Goal: Check status: Check status

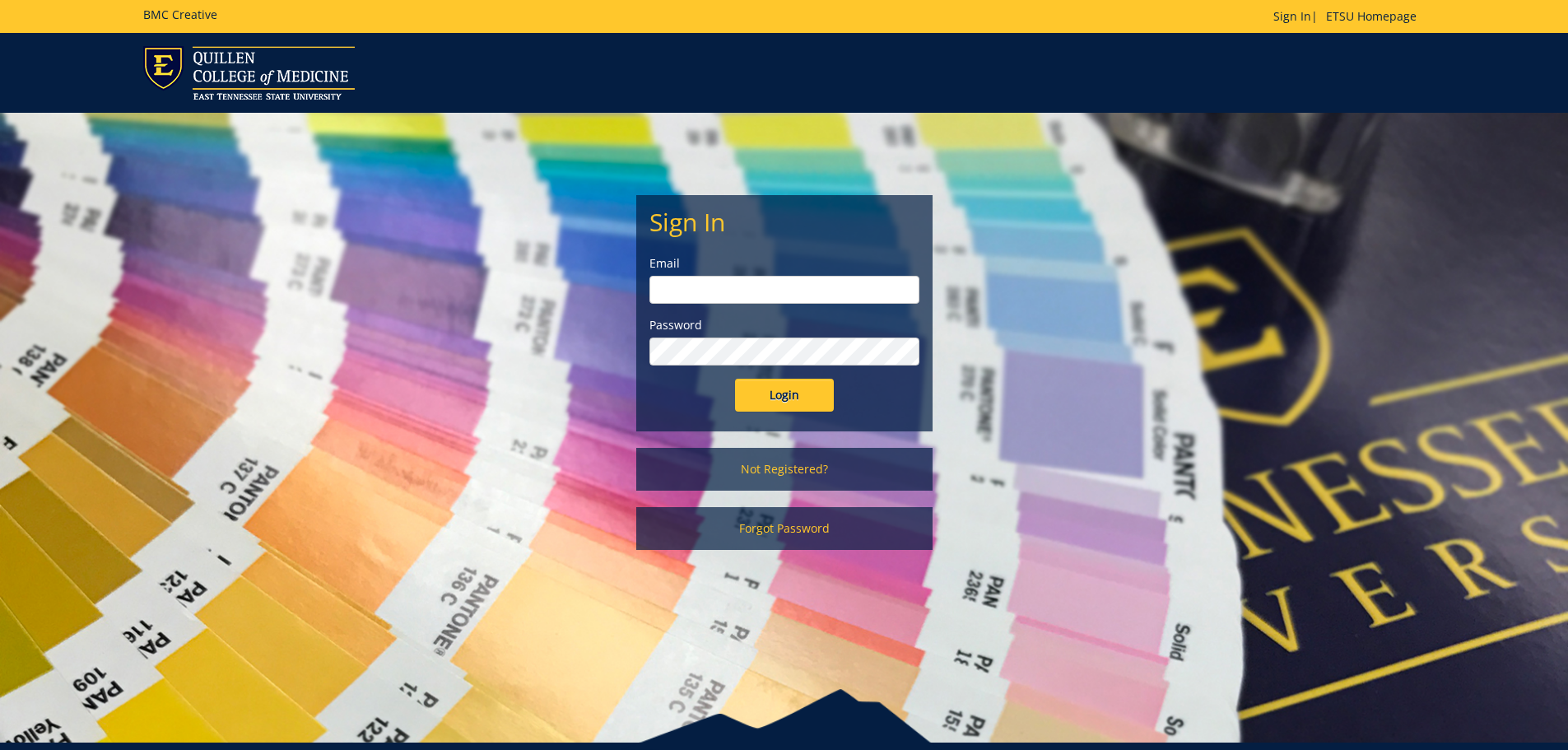
click at [663, 292] on input "email" at bounding box center [784, 290] width 270 height 28
type input "[EMAIL_ADDRESS][DOMAIN_NAME]"
click at [786, 387] on input "Login" at bounding box center [784, 395] width 99 height 33
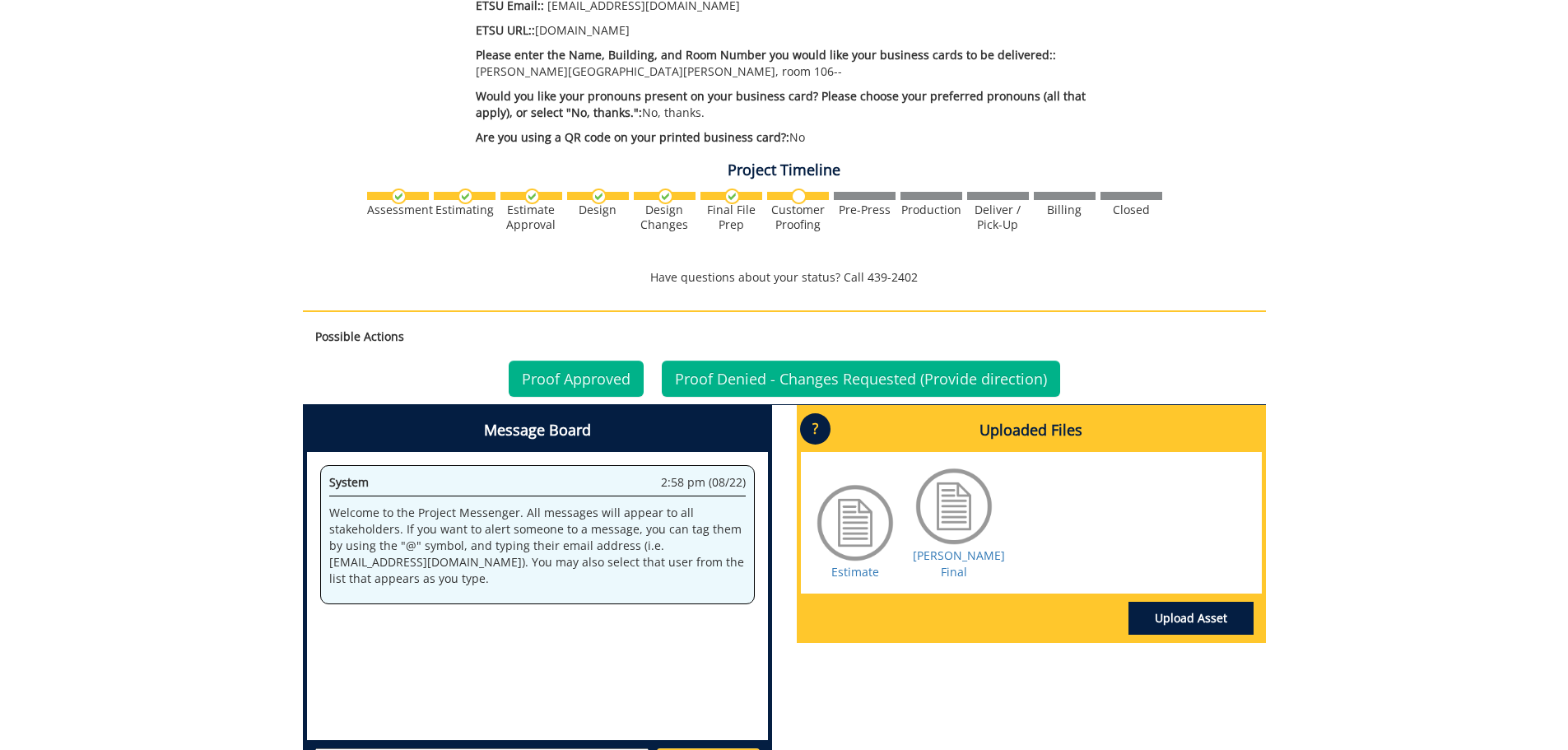
scroll to position [905, 0]
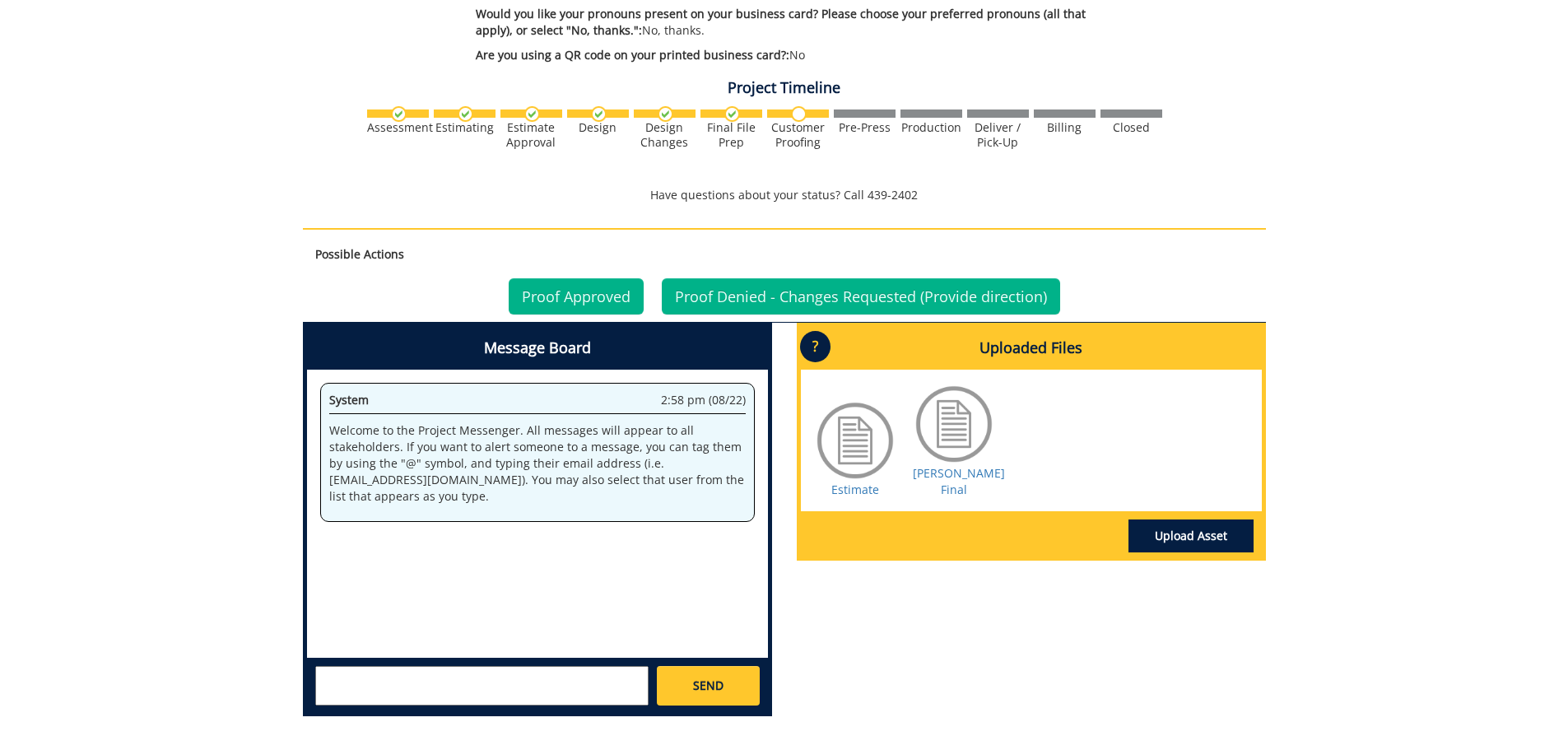
click at [947, 404] on div at bounding box center [954, 424] width 82 height 82
click at [956, 465] on link "Walker BC Final" at bounding box center [959, 481] width 92 height 32
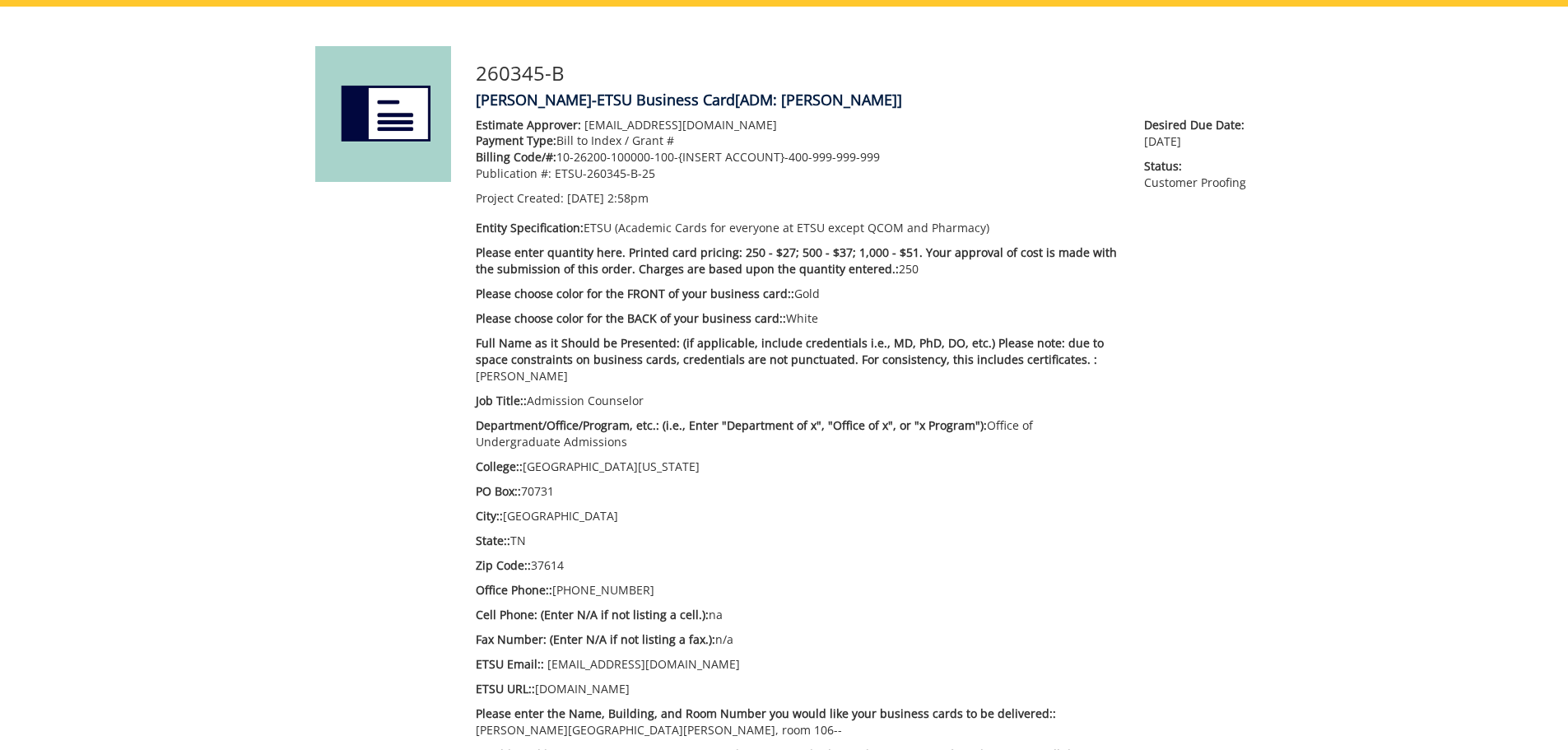
scroll to position [0, 0]
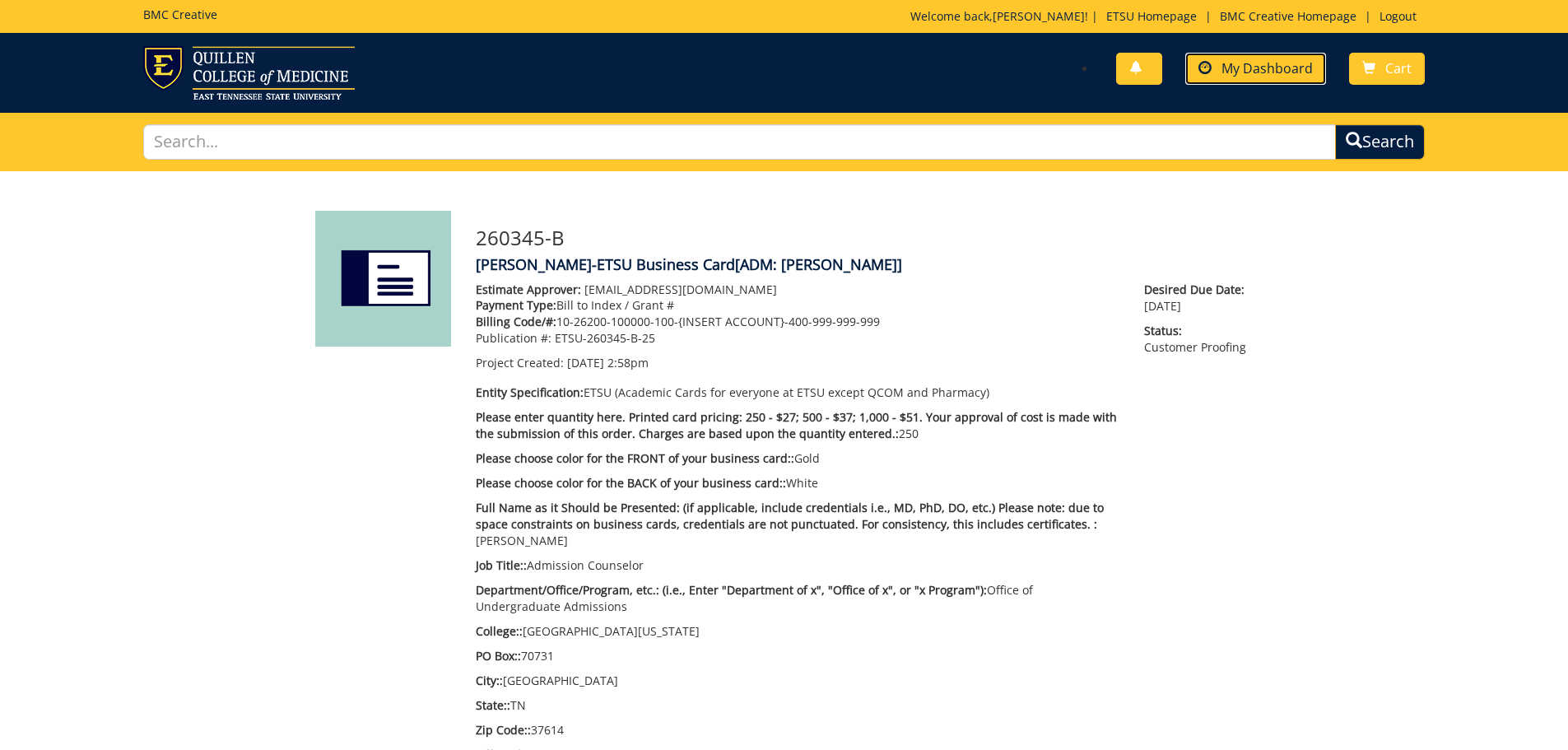
click at [1258, 66] on span "My Dashboard" at bounding box center [1267, 68] width 91 height 18
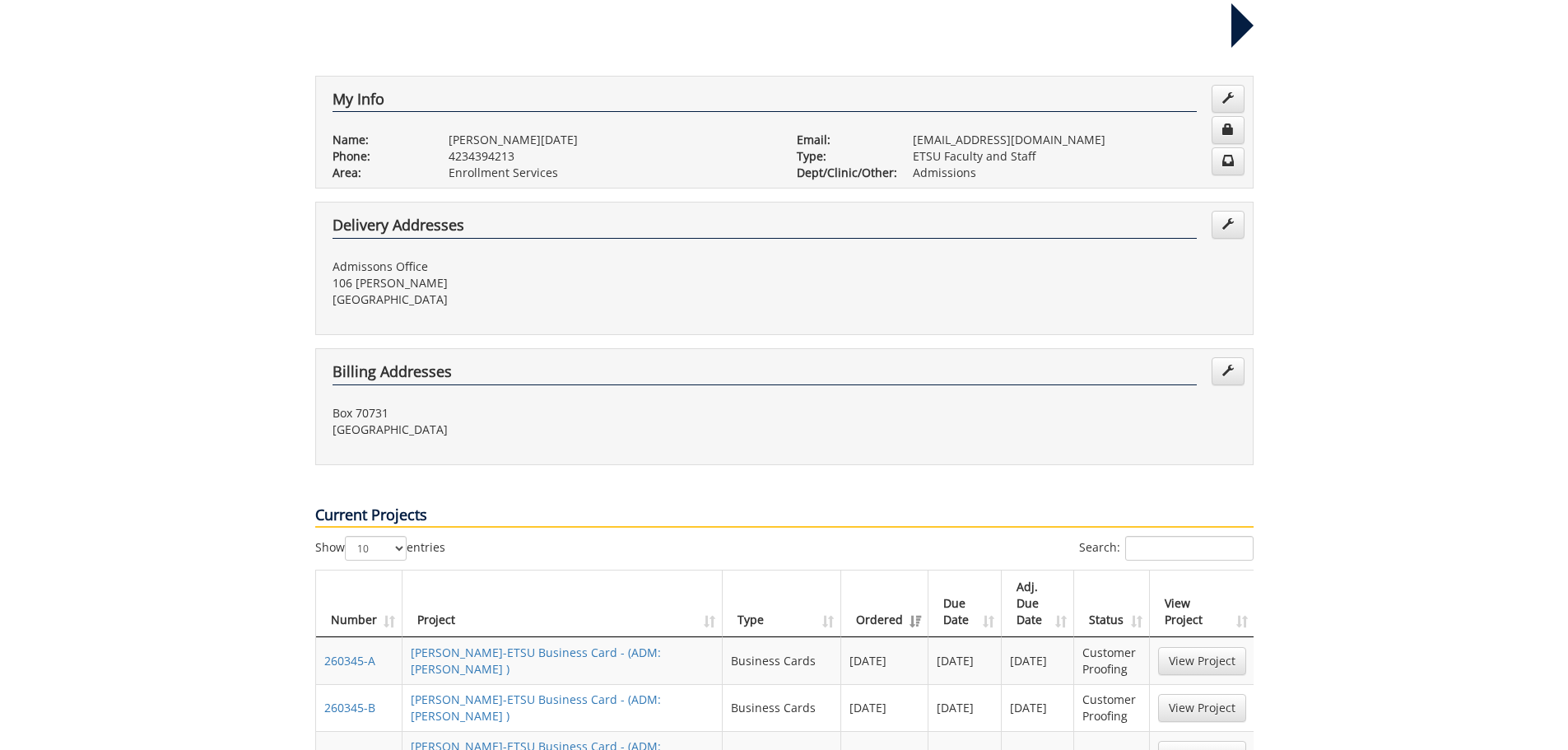
scroll to position [329, 0]
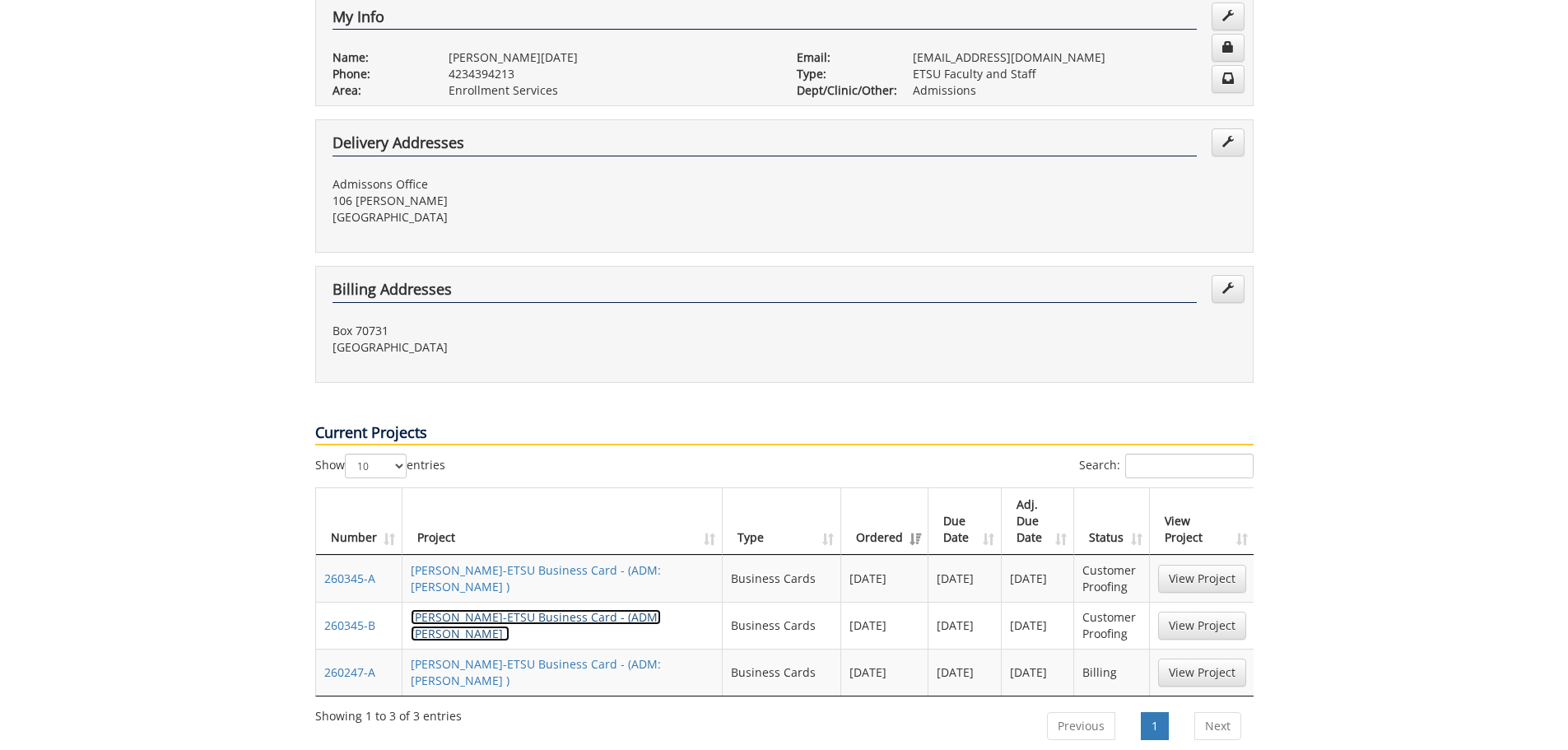
click at [527, 609] on link "ConnieNoel-ETSU Business Card - (ADM: Walker BC )" at bounding box center [535, 625] width 250 height 32
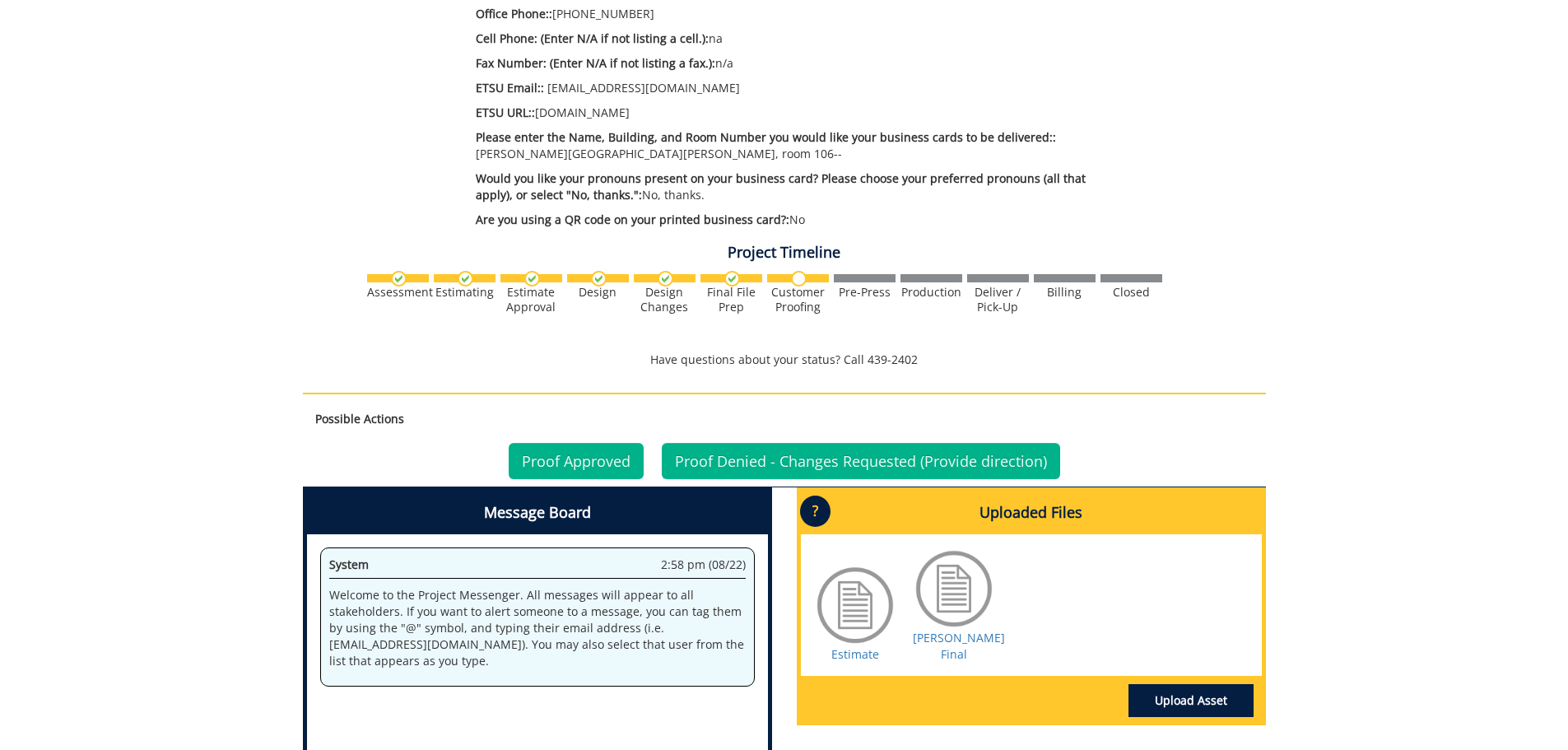
scroll to position [823, 0]
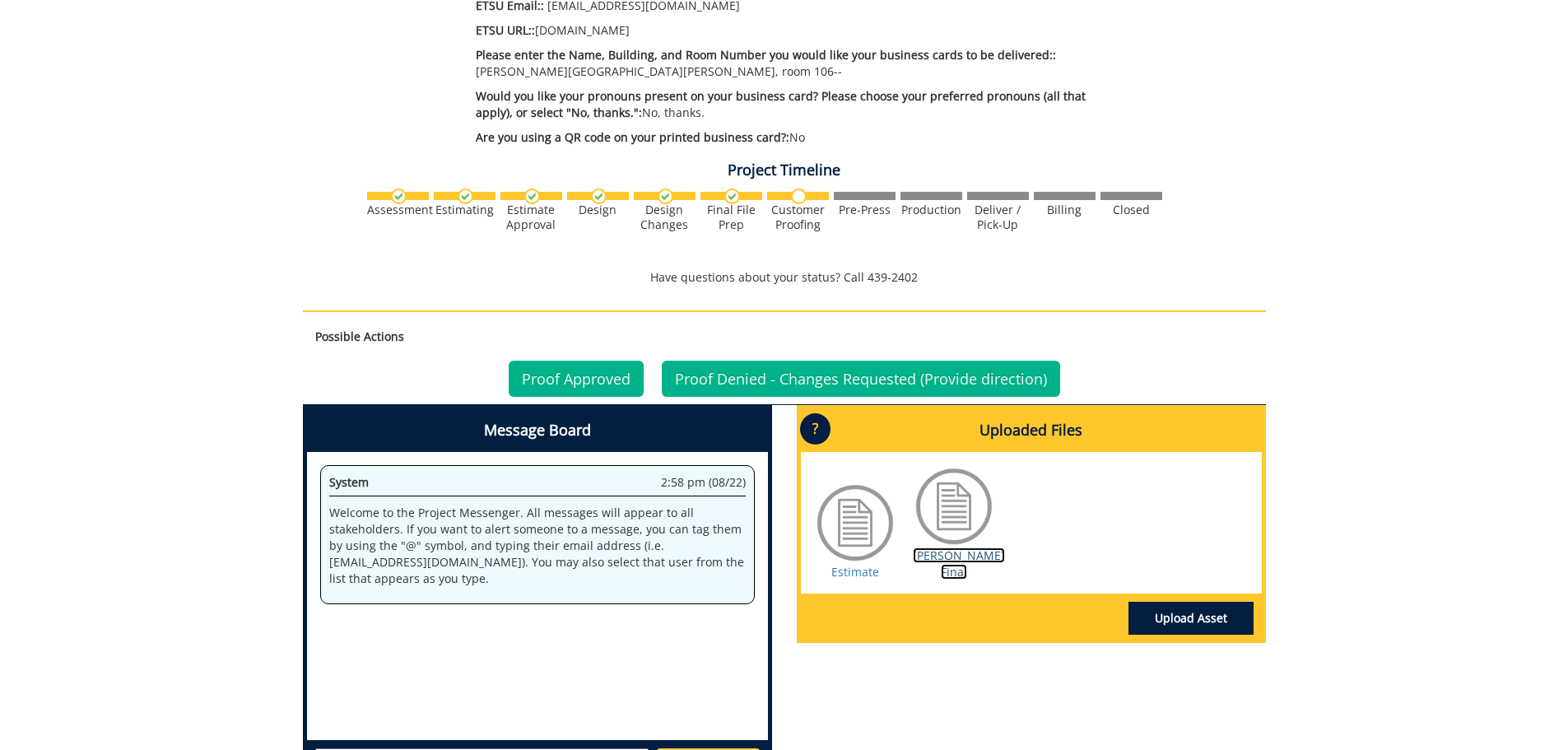
click at [946, 547] on link "[PERSON_NAME] Final" at bounding box center [959, 563] width 92 height 32
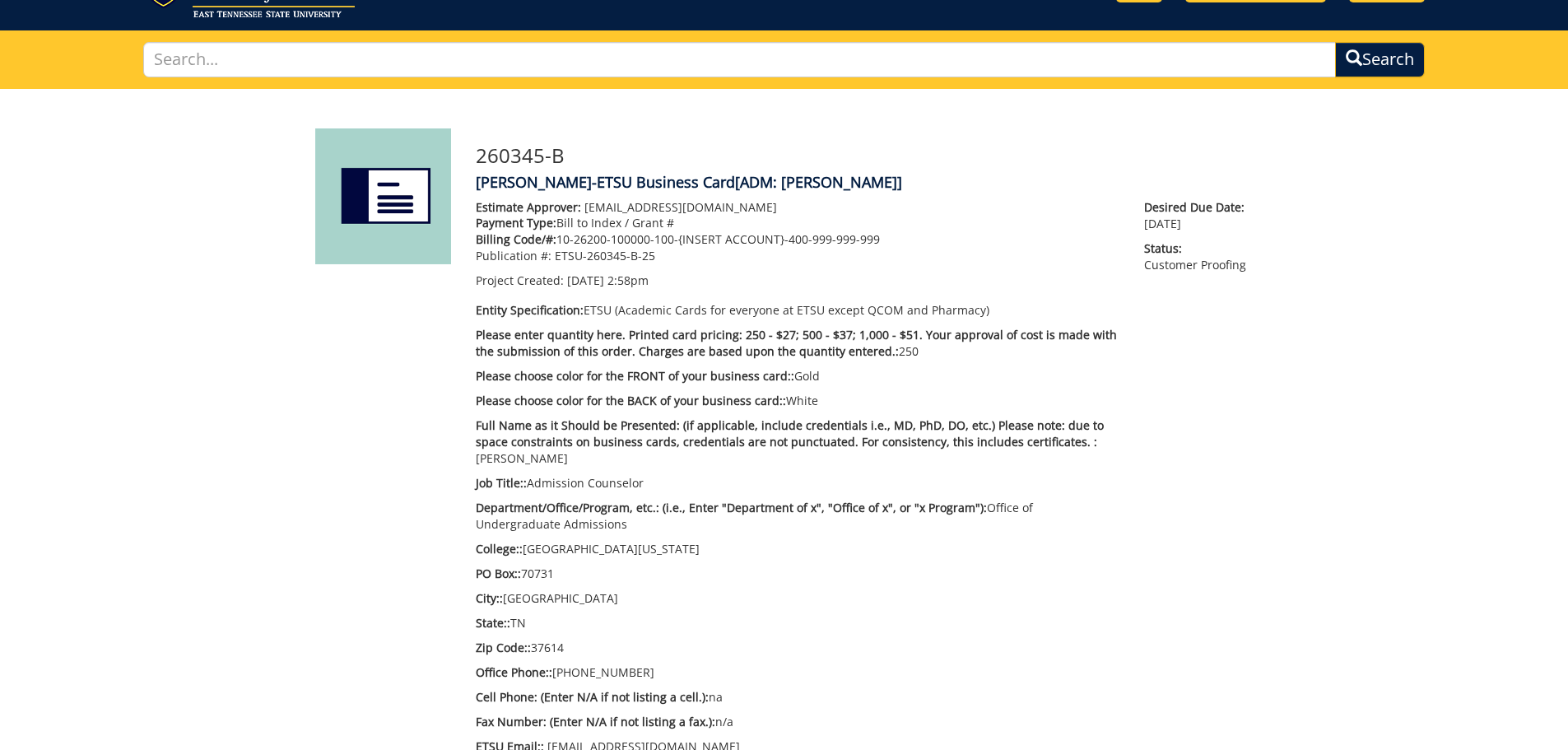
scroll to position [0, 0]
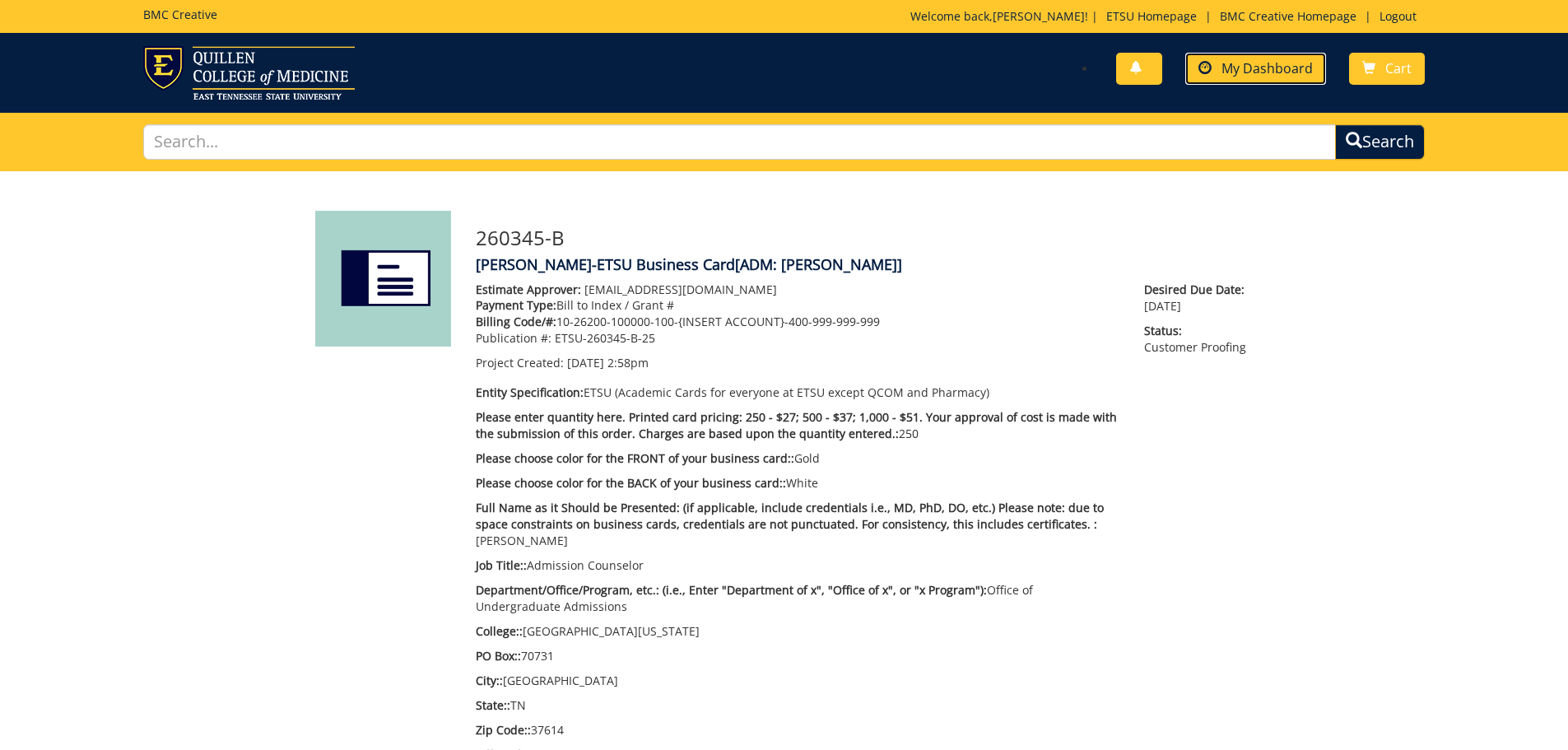
click at [1262, 62] on span "My Dashboard" at bounding box center [1267, 68] width 91 height 18
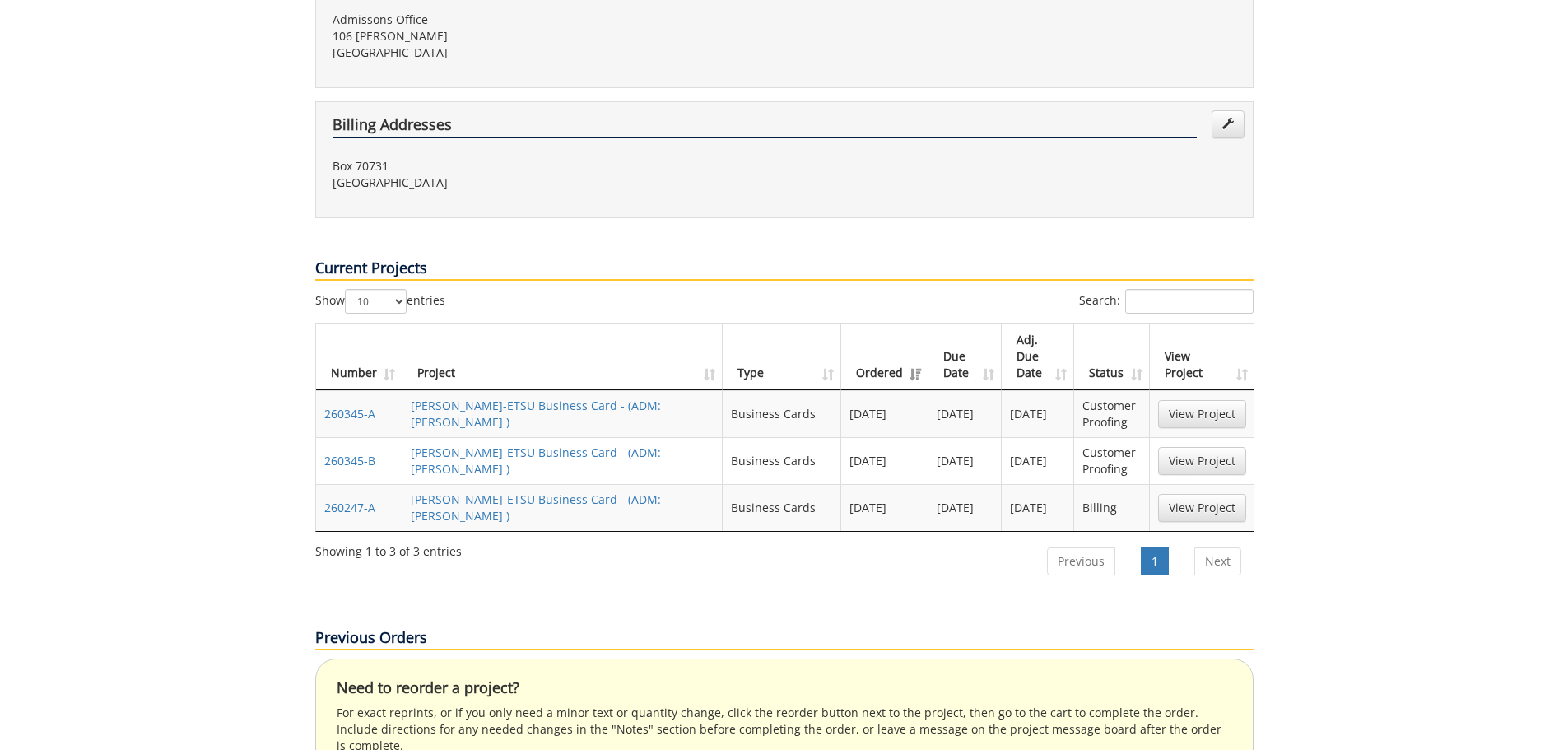
scroll to position [576, 0]
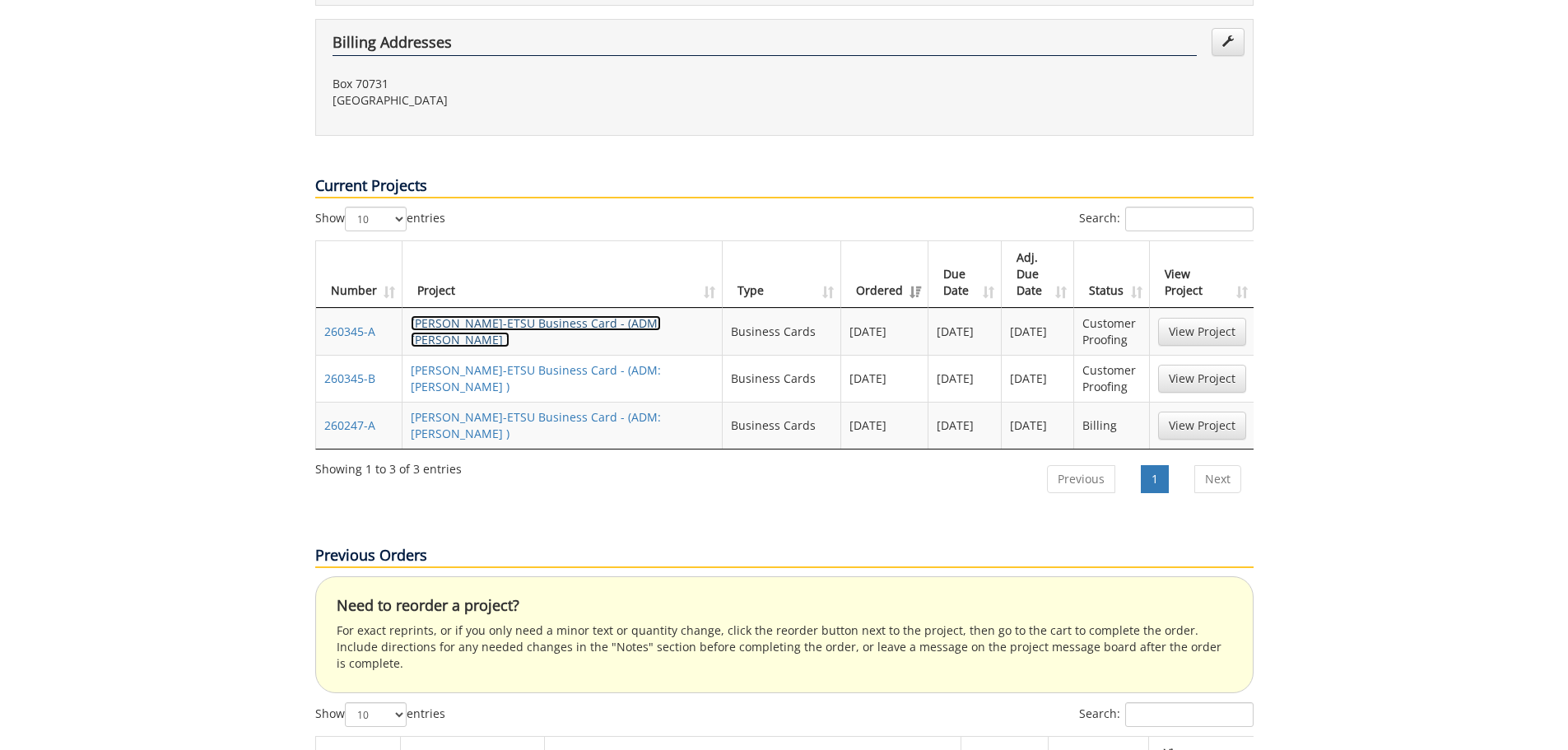
click at [526, 315] on link "[PERSON_NAME]-ETSU Business Card - (ADM: [PERSON_NAME] )" at bounding box center [535, 331] width 250 height 32
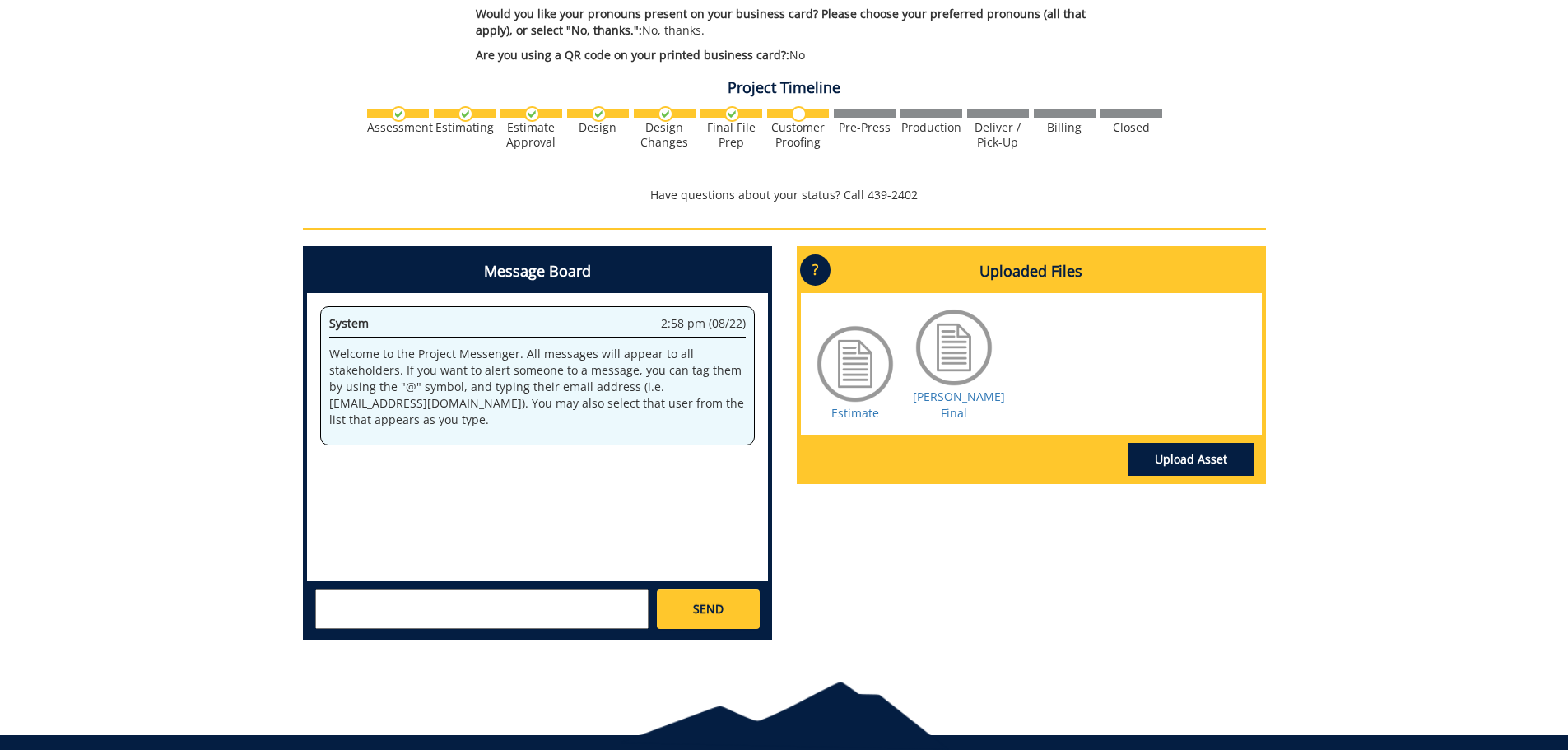
scroll to position [951, 0]
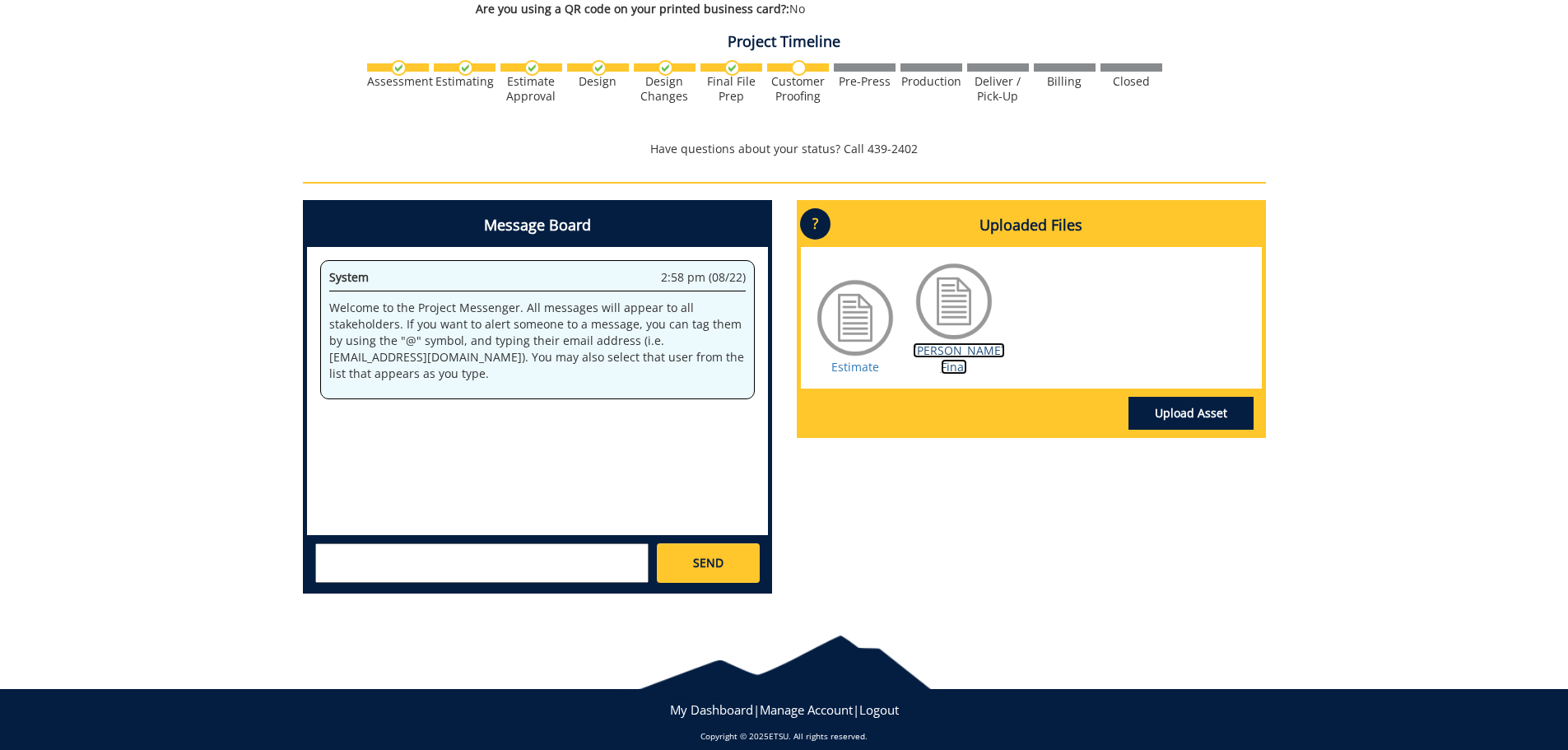
click at [945, 342] on link "[PERSON_NAME] Final" at bounding box center [959, 358] width 92 height 32
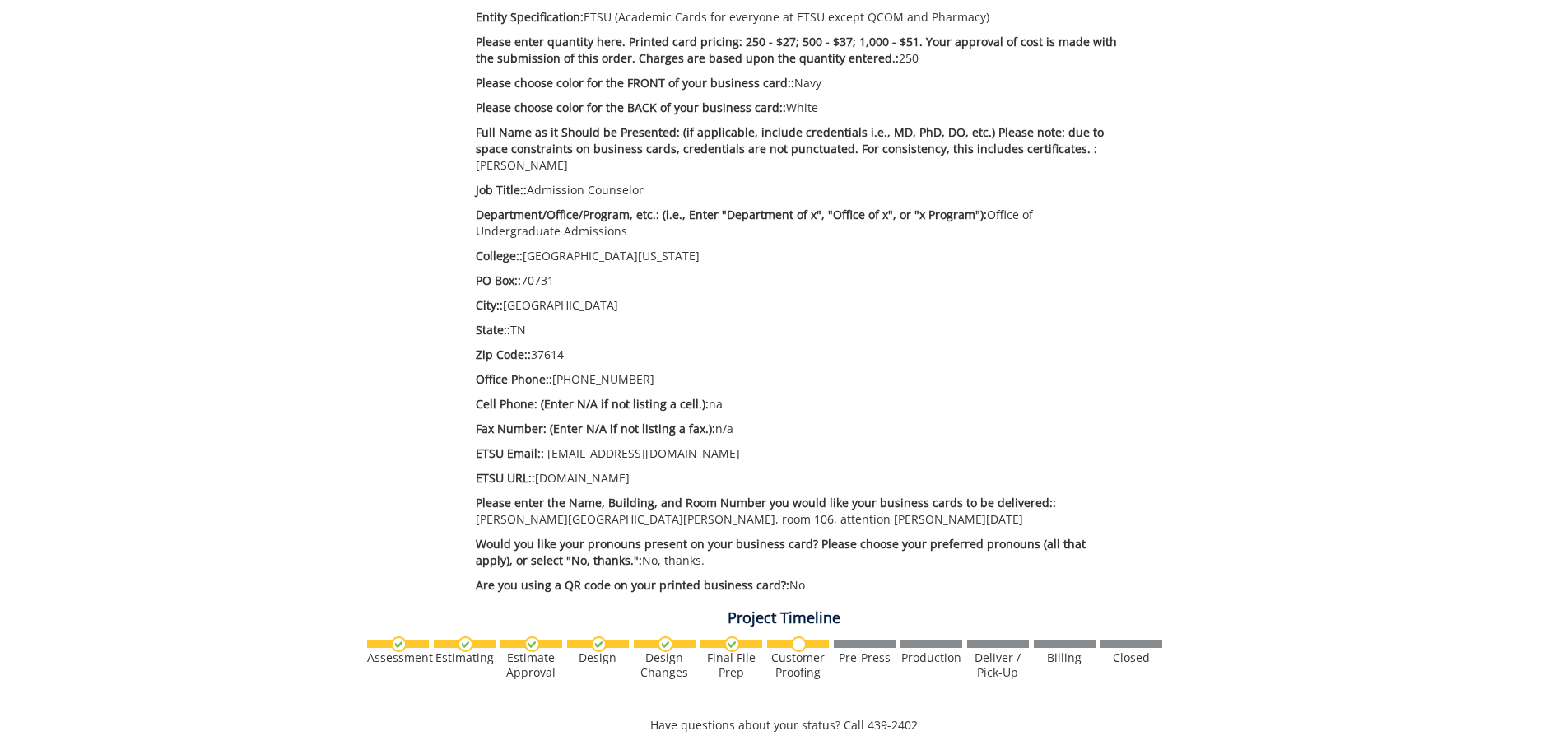
scroll to position [293, 0]
